Goal: Information Seeking & Learning: Learn about a topic

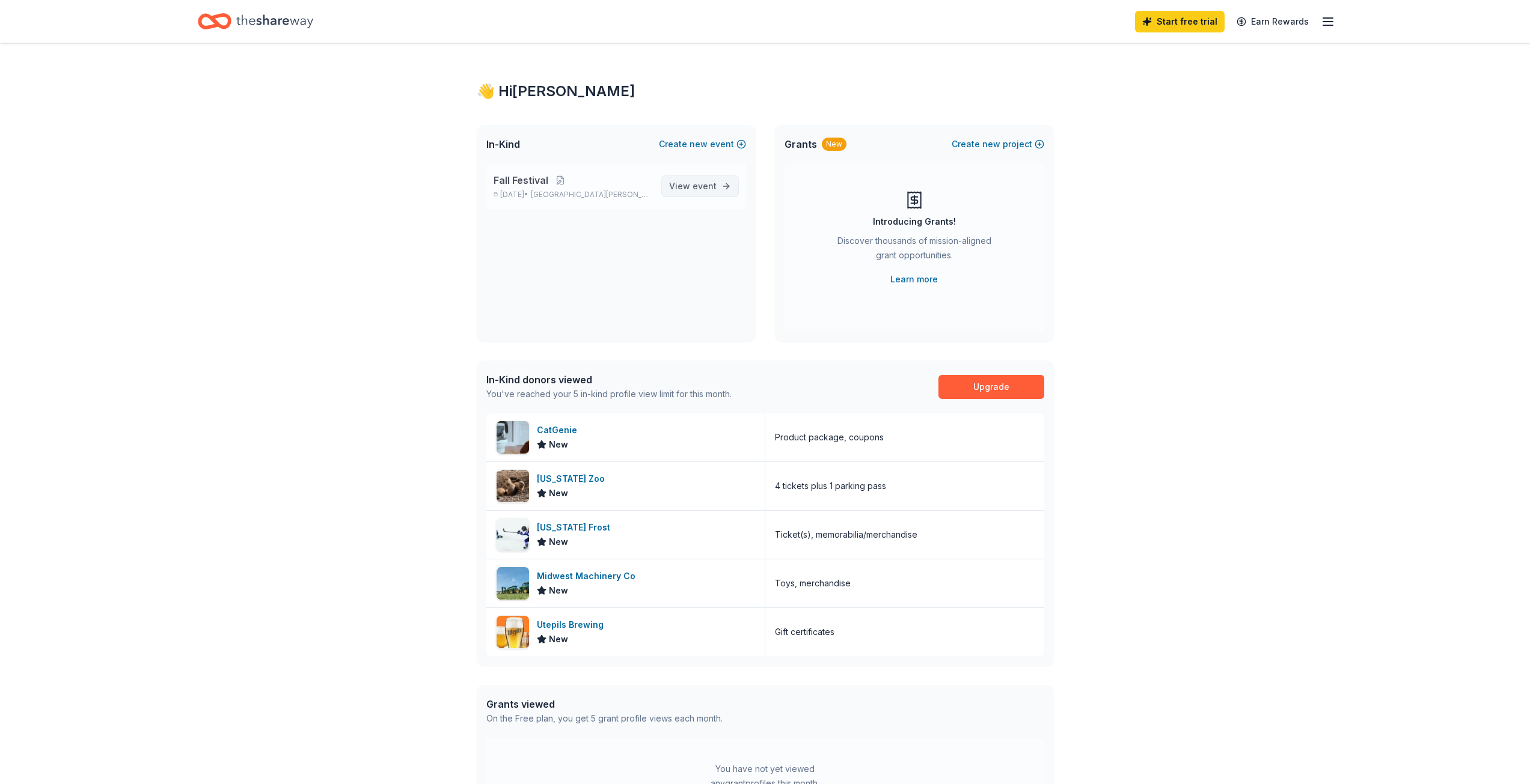
click at [690, 187] on span "View event" at bounding box center [693, 186] width 48 height 14
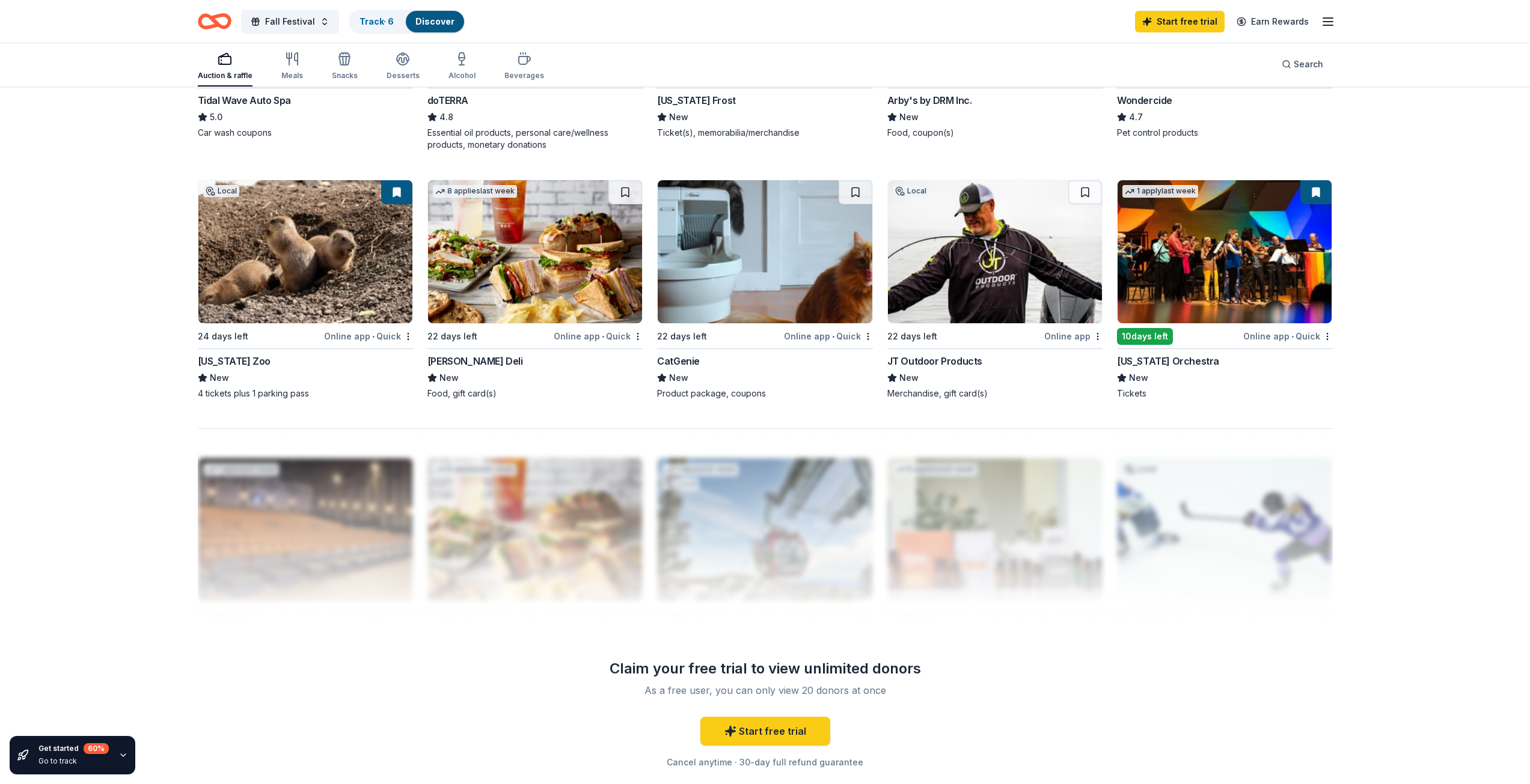
scroll to position [938, 0]
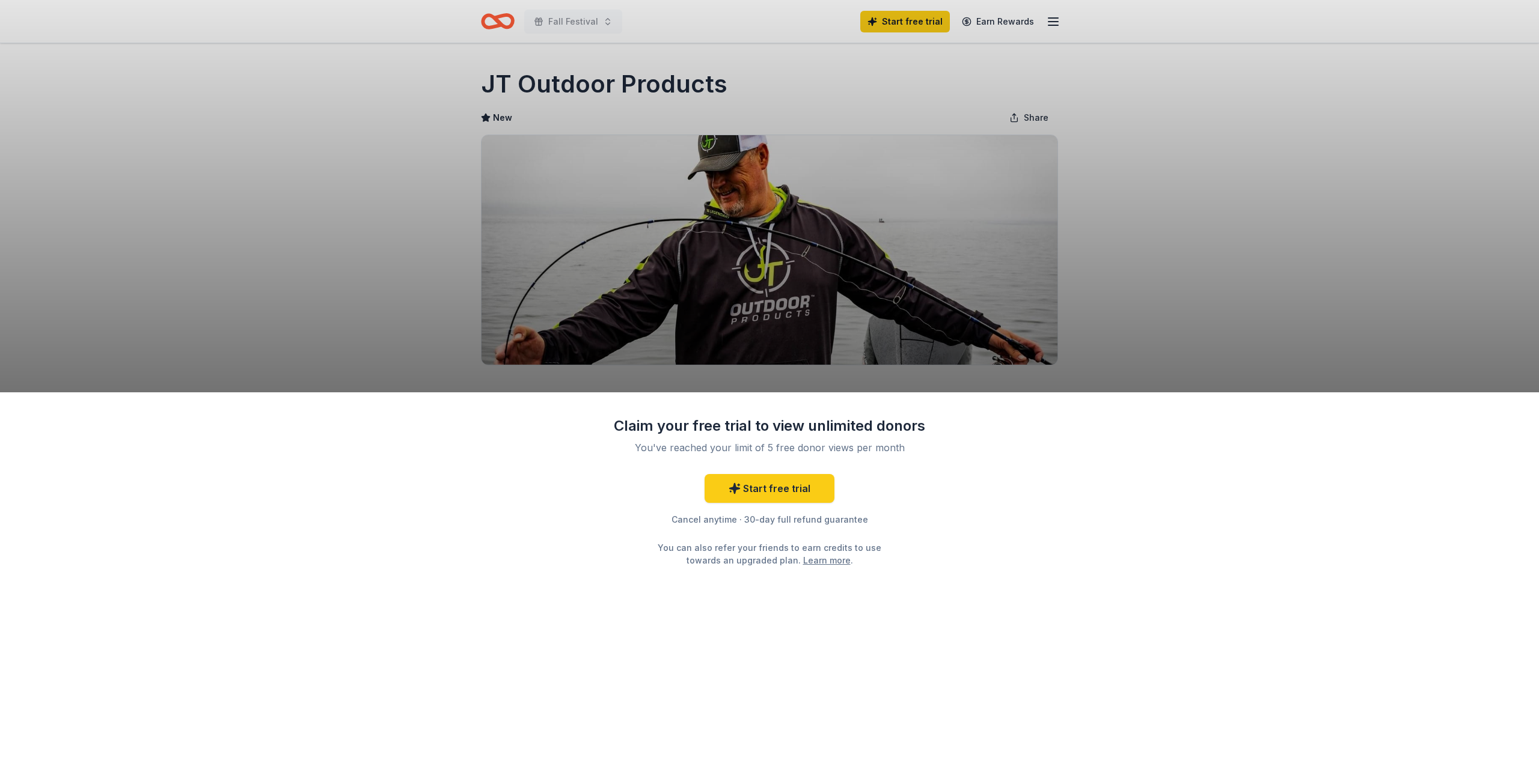
click at [977, 556] on div "Claim your free trial to view unlimited donors You've reached your limit of 5 f…" at bounding box center [769, 588] width 1539 height 392
click at [1170, 309] on div "Claim your free trial to view unlimited donors You've reached your limit of 5 f…" at bounding box center [769, 392] width 1539 height 784
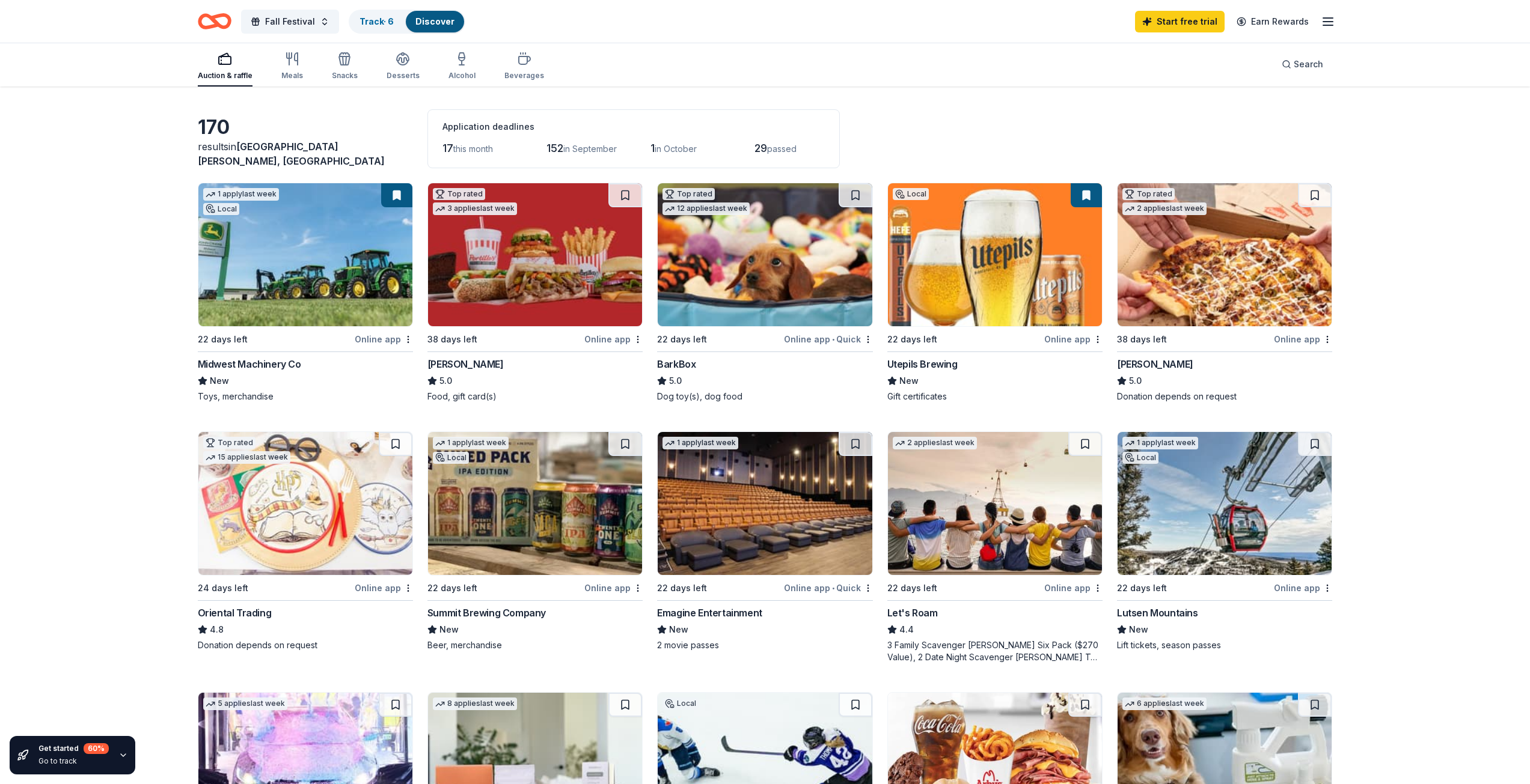
scroll to position [60, 0]
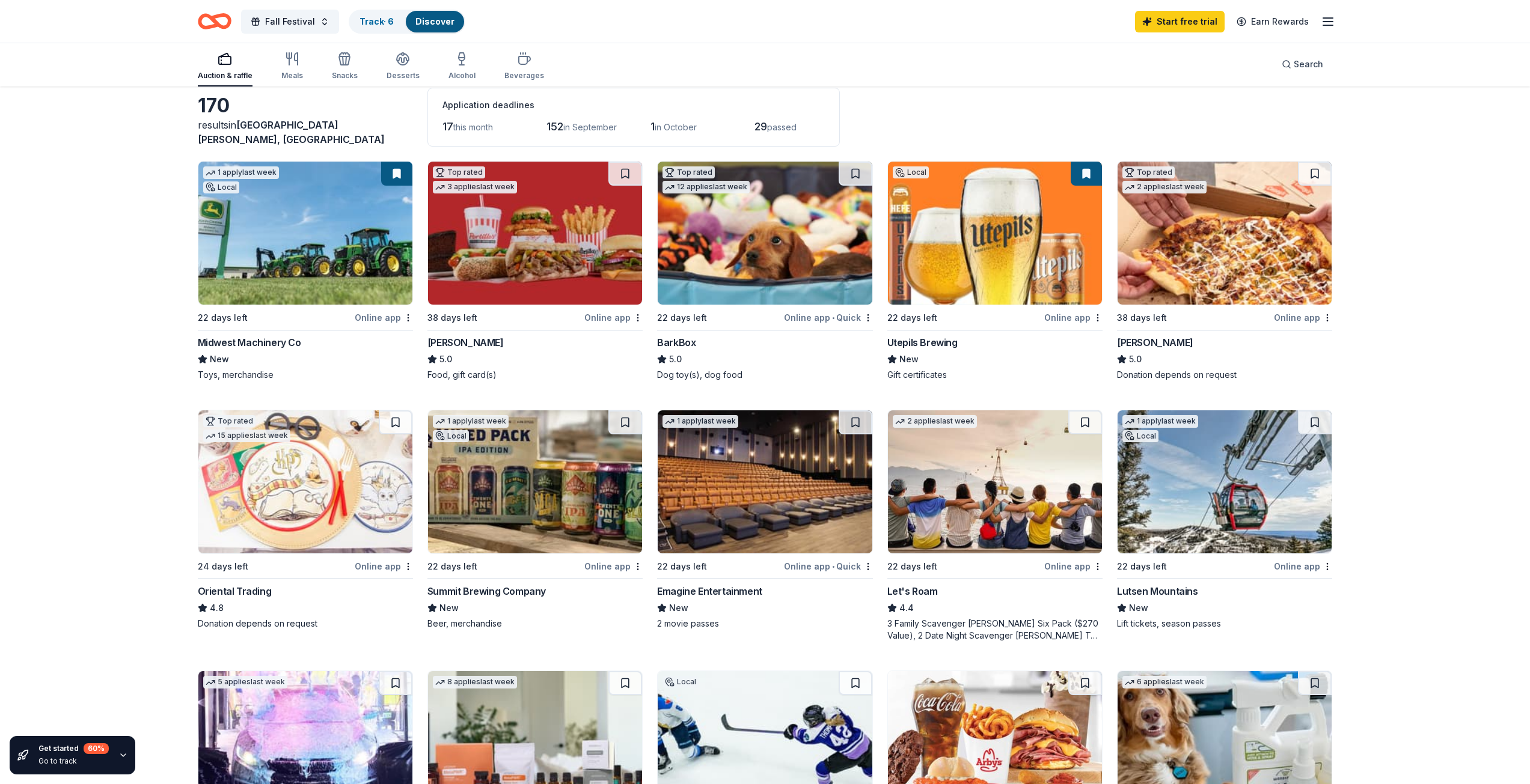
drag, startPoint x: 797, startPoint y: 224, endPoint x: 1500, endPoint y: 316, distance: 709.0
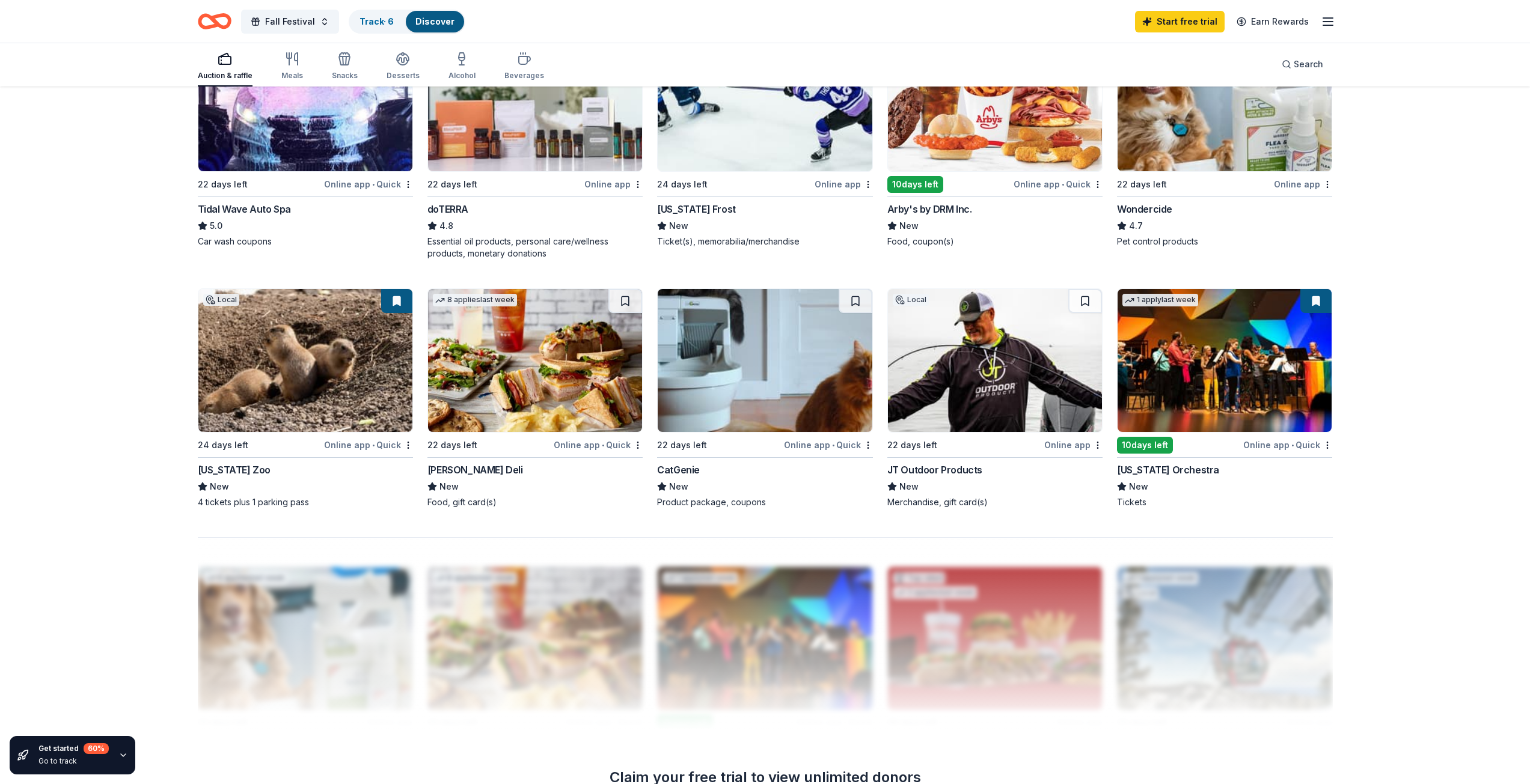
scroll to position [938, 0]
